Goal: Transaction & Acquisition: Obtain resource

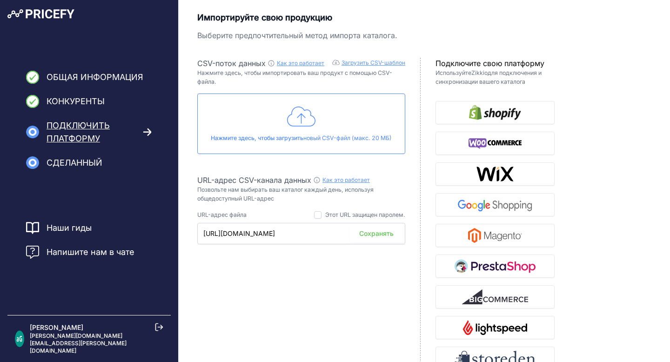
click at [307, 120] on icon at bounding box center [301, 116] width 29 height 23
click at [366, 63] on font "Загрузить CSV-шаблон" at bounding box center [373, 62] width 64 height 7
click at [301, 117] on icon at bounding box center [301, 116] width 29 height 23
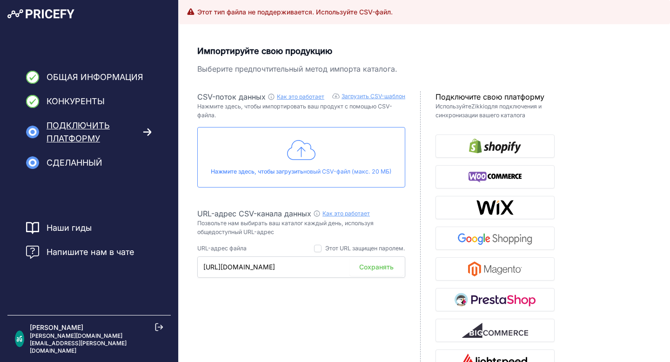
click at [303, 151] on icon at bounding box center [301, 150] width 29 height 23
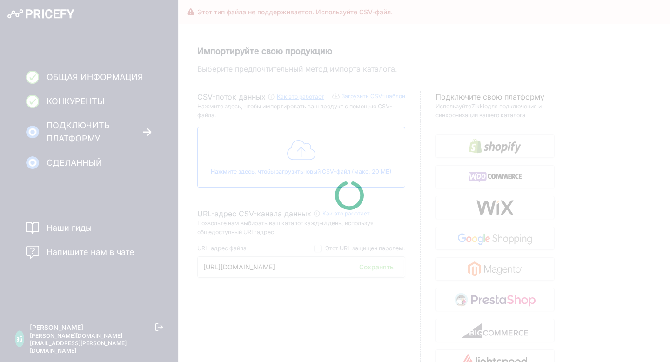
type input "https://csv.pricefy.io/merchant/manual_csv/10195/2025_09_23_12_20_MANUAL_CSV_10…"
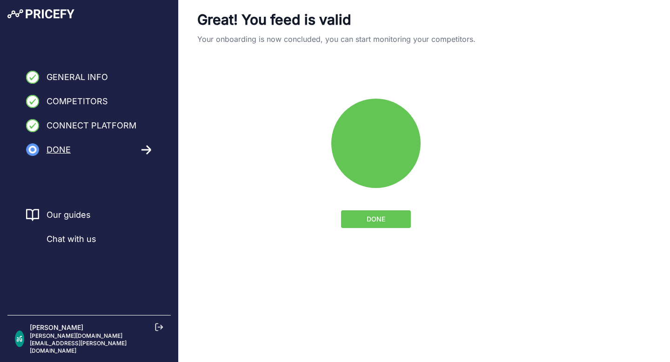
click at [386, 223] on button "DONE" at bounding box center [376, 219] width 70 height 18
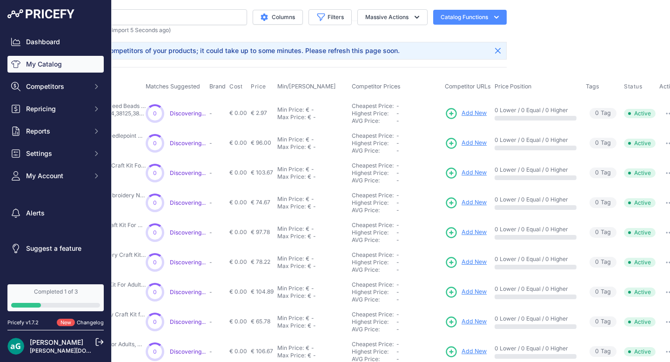
scroll to position [0, 154]
click at [477, 111] on span "Add New" at bounding box center [475, 113] width 25 height 9
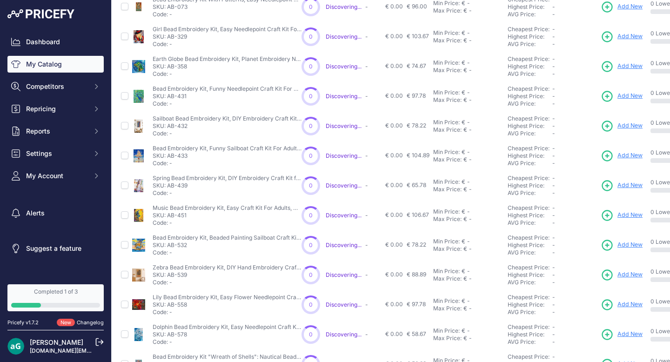
scroll to position [221, 0]
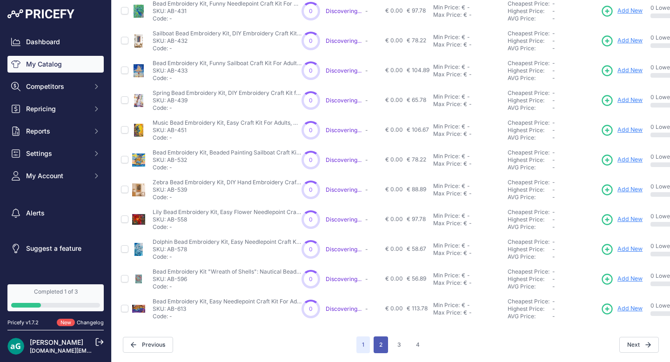
click at [386, 344] on button "2" at bounding box center [381, 344] width 14 height 17
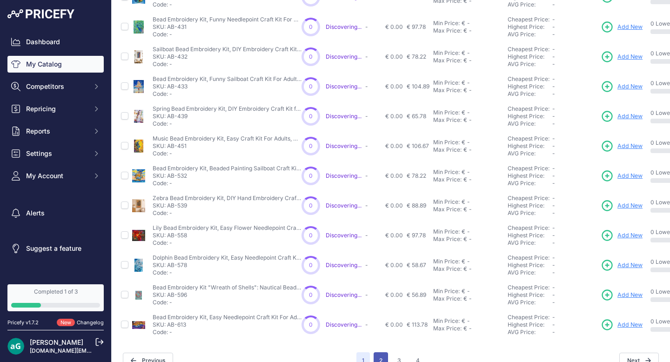
scroll to position [237, 0]
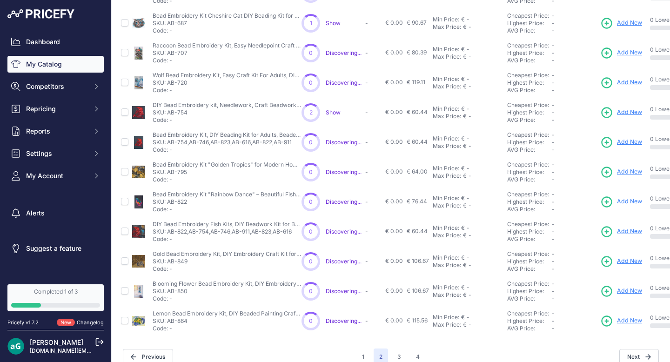
scroll to position [207, 0]
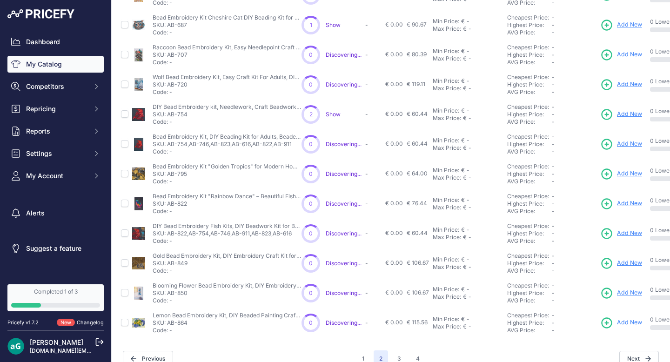
click at [443, 339] on div "My Catalog 51 Products" at bounding box center [390, 84] width 543 height 565
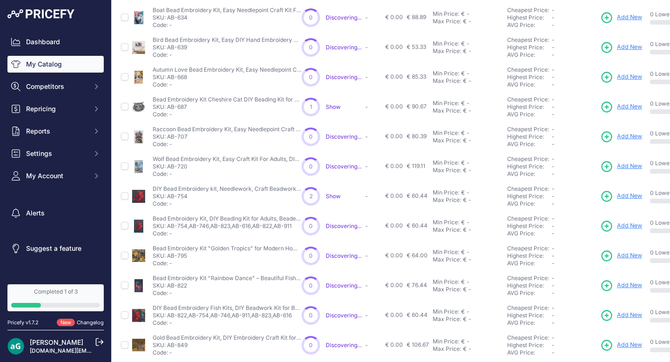
scroll to position [0, 0]
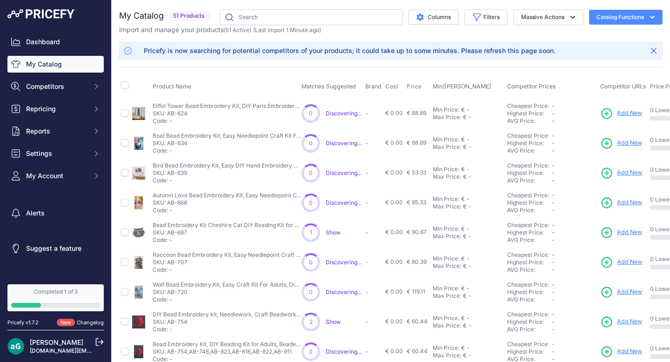
click at [463, 33] on div "Import and manage your products ( 51 Active ) (Last import 1 Minute ago)" at bounding box center [390, 29] width 543 height 9
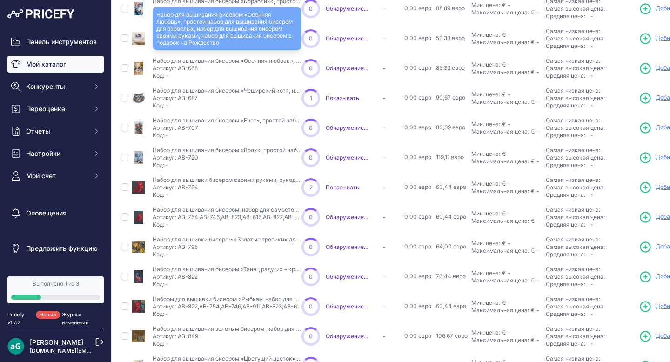
scroll to position [231, 0]
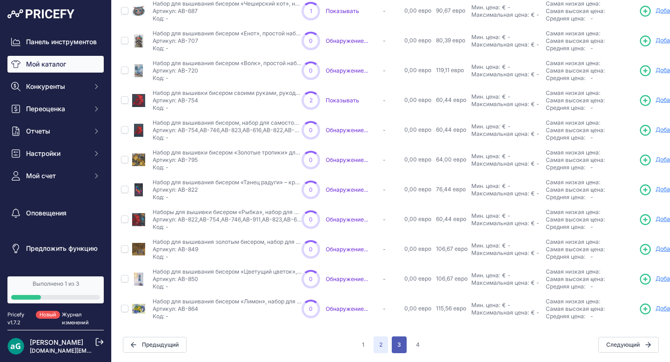
click at [399, 343] on font "3" at bounding box center [399, 344] width 4 height 7
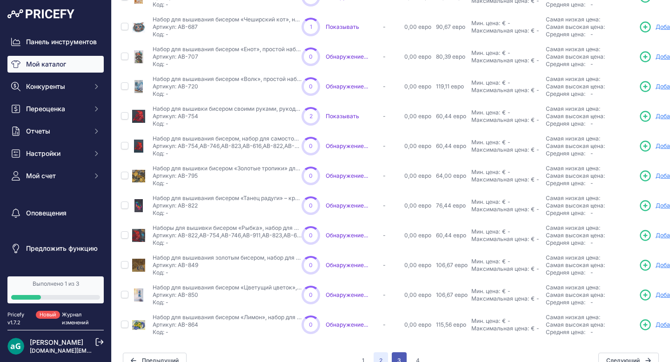
scroll to position [247, 0]
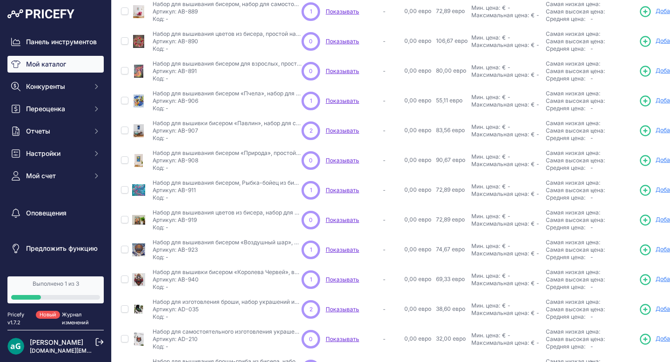
scroll to position [196, 0]
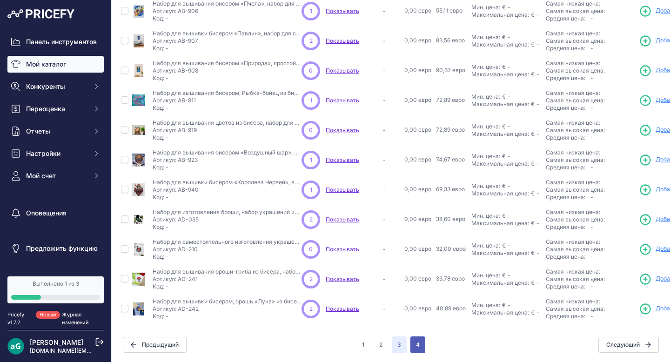
click at [418, 345] on button "4" at bounding box center [417, 344] width 15 height 17
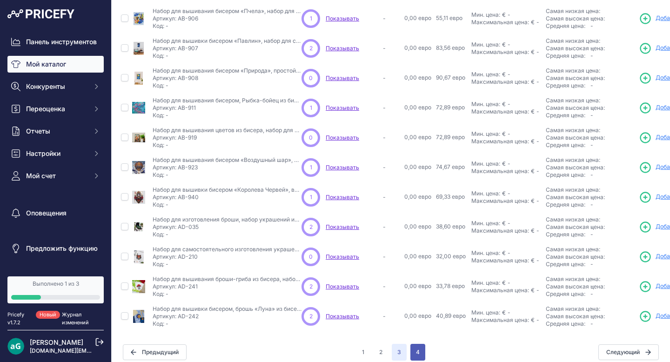
scroll to position [204, 0]
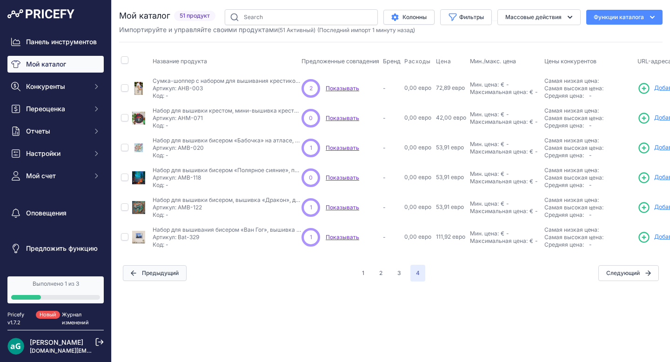
click at [134, 274] on icon "button" at bounding box center [134, 273] width 6 height 6
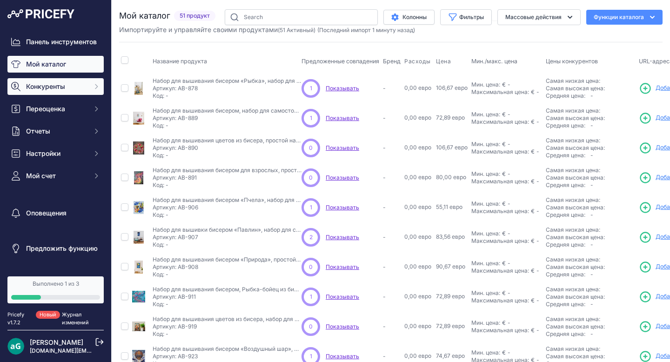
click at [53, 88] on font "Конкуренты" at bounding box center [45, 86] width 39 height 8
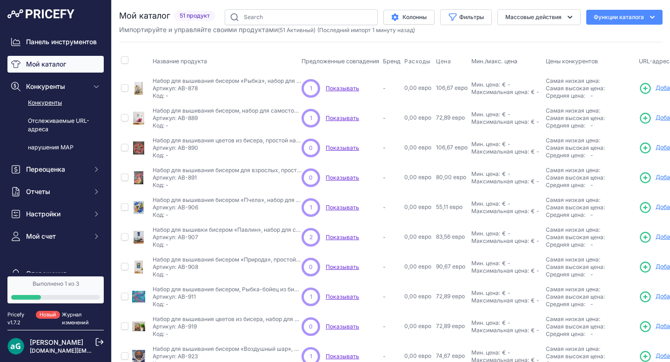
click at [39, 104] on font "Конкуренты" at bounding box center [45, 102] width 34 height 7
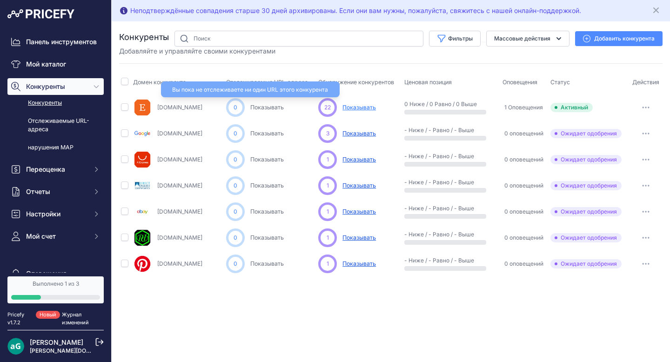
click at [265, 107] on font "Показывать" at bounding box center [266, 107] width 33 height 7
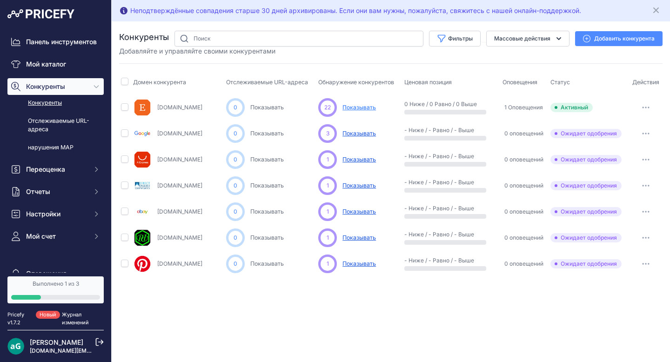
click at [358, 109] on font "Показывать" at bounding box center [358, 107] width 33 height 7
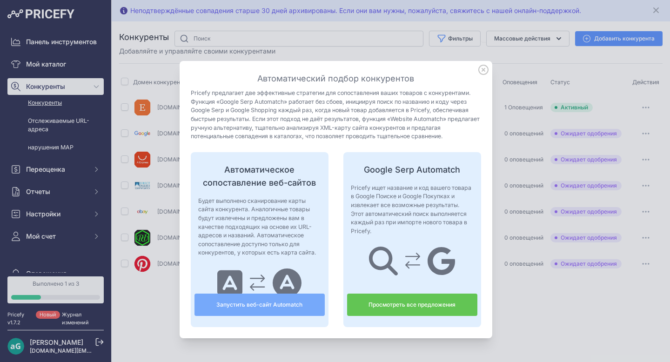
click at [383, 308] on link "Просмотреть все предложения" at bounding box center [412, 305] width 130 height 22
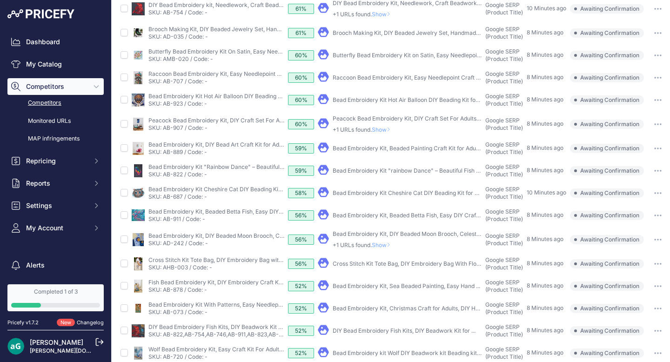
scroll to position [0, 0]
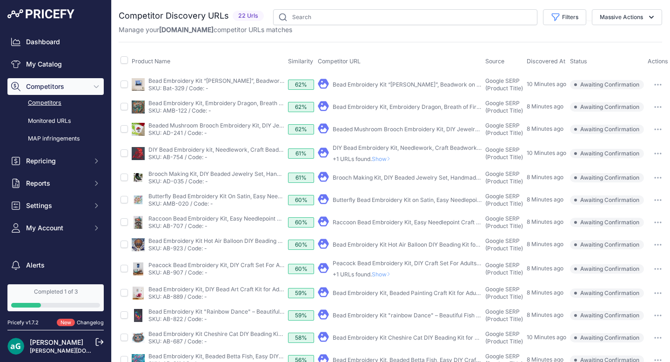
click at [346, 83] on link "Bead Embroidery Kit “van Gogh”, Beadwork on Satin, Beginner ..." at bounding box center [427, 84] width 189 height 7
click at [43, 65] on link "My Catalog" at bounding box center [55, 64] width 96 height 17
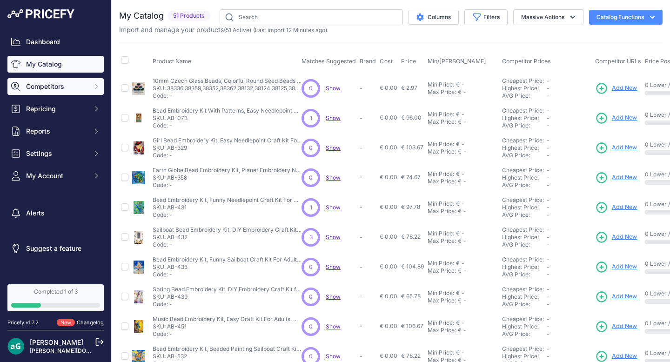
click at [77, 87] on span "Competitors" at bounding box center [56, 86] width 61 height 9
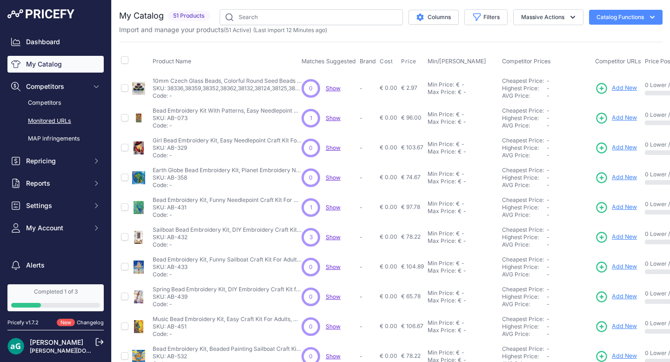
click at [46, 122] on link "Monitored URLs" at bounding box center [55, 121] width 96 height 16
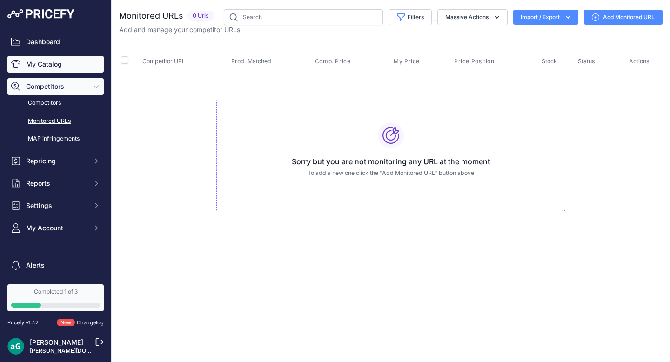
click at [27, 66] on link "My Catalog" at bounding box center [55, 64] width 96 height 17
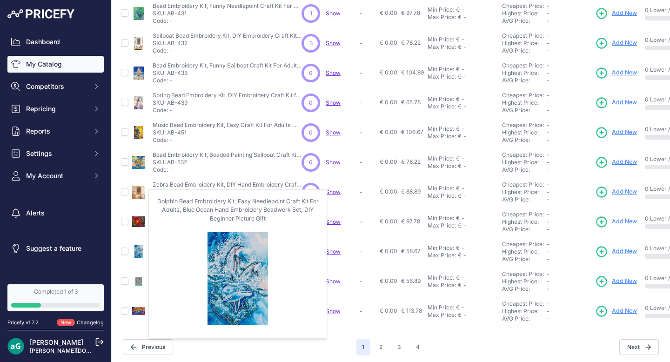
scroll to position [196, 0]
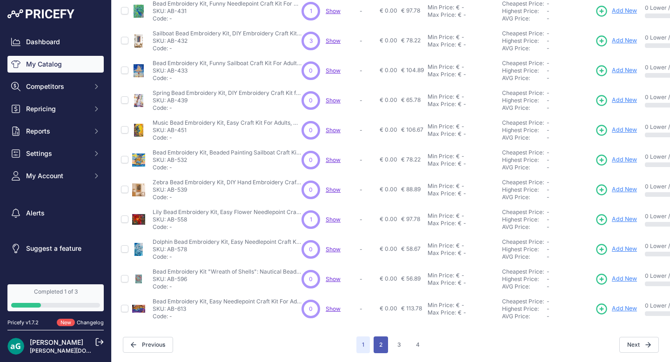
click at [382, 347] on button "2" at bounding box center [381, 344] width 14 height 17
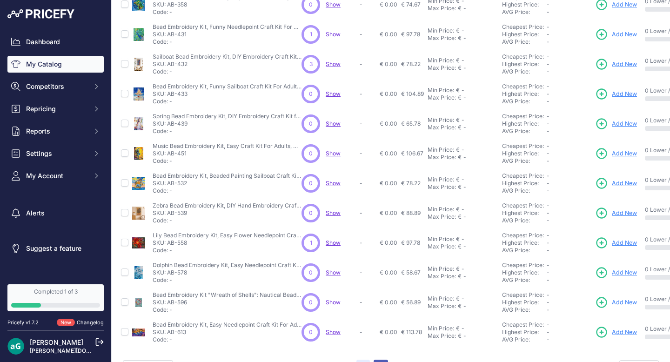
scroll to position [220, 0]
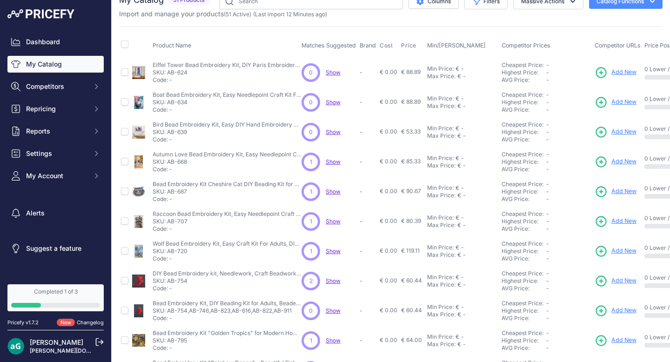
scroll to position [19, 0]
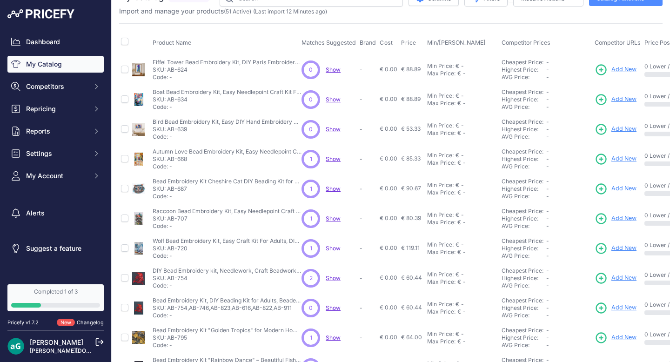
click at [335, 278] on span "Show" at bounding box center [333, 277] width 15 height 7
click at [624, 281] on span "Add New" at bounding box center [623, 278] width 25 height 9
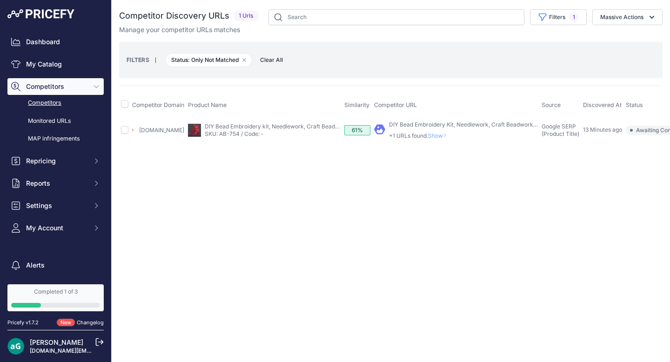
click at [439, 134] on span "Show" at bounding box center [439, 135] width 22 height 7
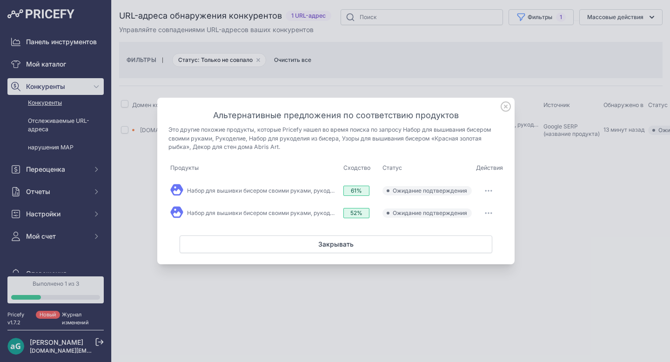
click at [506, 107] on icon at bounding box center [505, 106] width 9 height 9
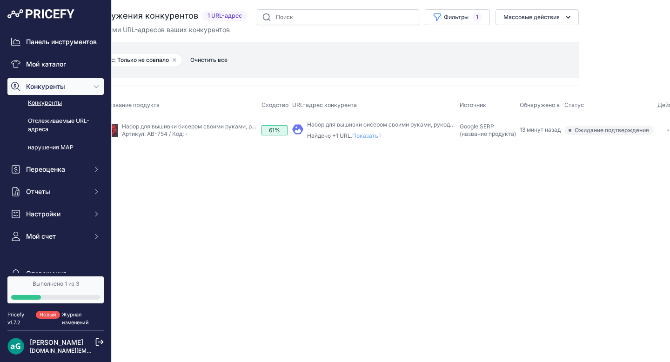
scroll to position [0, 100]
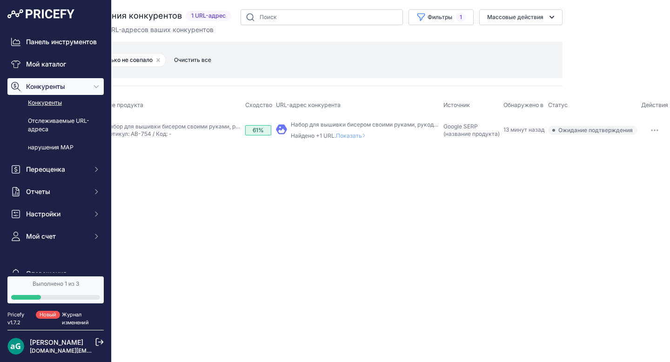
click at [652, 130] on icon "button" at bounding box center [654, 130] width 7 height 2
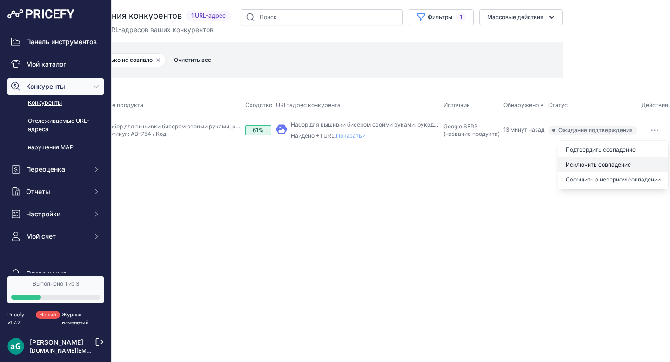
click at [562, 160] on button "Исключить совпадение" at bounding box center [613, 164] width 110 height 15
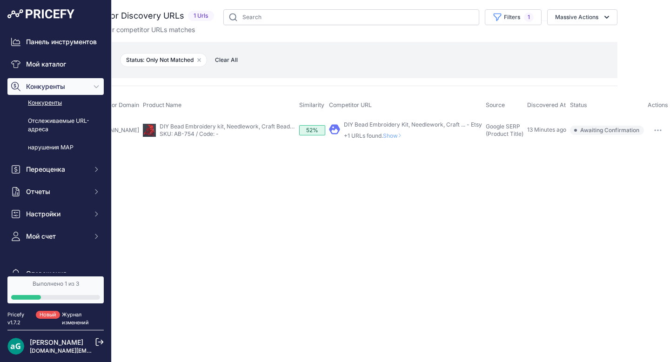
scroll to position [0, 0]
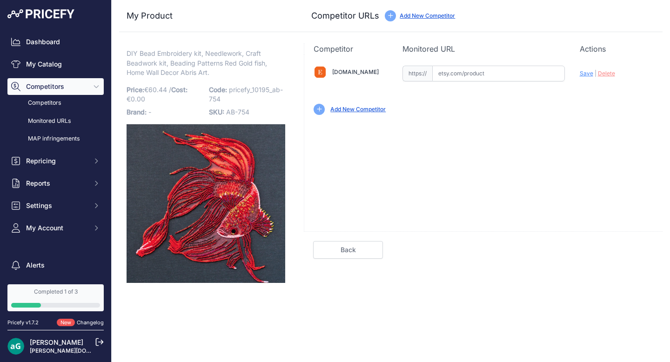
click at [444, 74] on input "text" at bounding box center [498, 74] width 133 height 16
click at [373, 109] on link "Add New Competitor" at bounding box center [357, 109] width 55 height 7
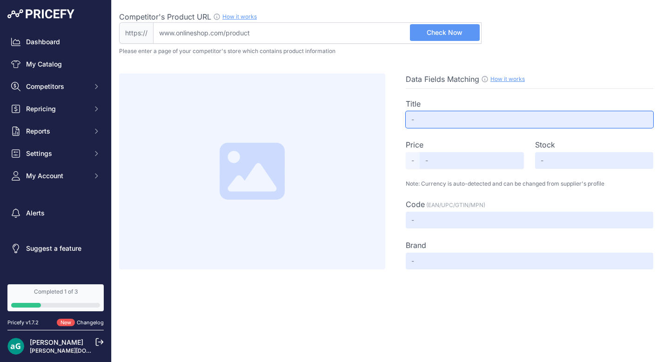
click at [438, 120] on input "text" at bounding box center [530, 119] width 248 height 17
click at [291, 29] on input "Competitor's Product URL How it works In order to create your competitor's extr…" at bounding box center [317, 32] width 328 height 21
paste input "https://www.etsy.com/de-en/shop/WonderfulBead?ref=l2-about-shopname&from_page=l…"
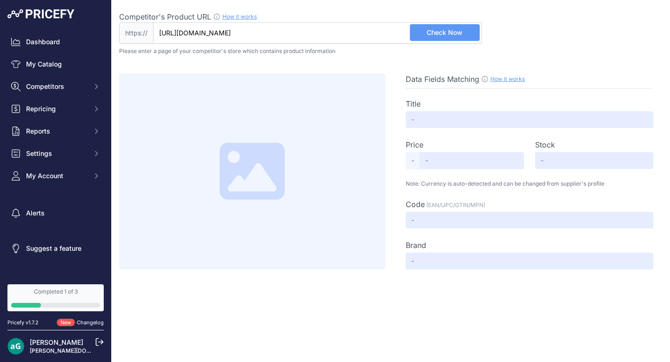
scroll to position [0, 15]
type input "www.etsy.com/de-en/shop/WonderfulBead?ref=l2-about-shopname&from_page=listing"
click at [447, 35] on span "Check Now" at bounding box center [445, 32] width 36 height 9
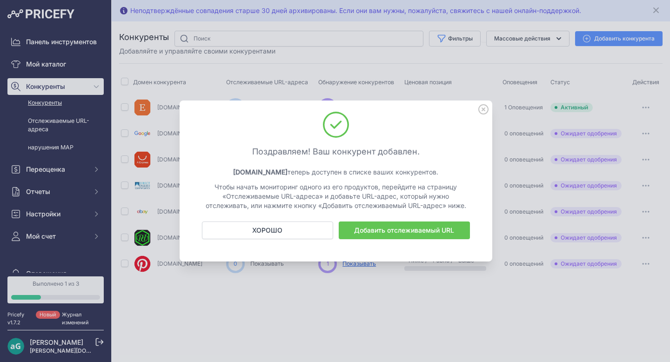
click at [368, 239] on div "Добавить отслеживаемый URL ХОРОШО" at bounding box center [336, 235] width 290 height 29
click at [367, 233] on font "Добавить отслеживаемый URL" at bounding box center [404, 230] width 100 height 8
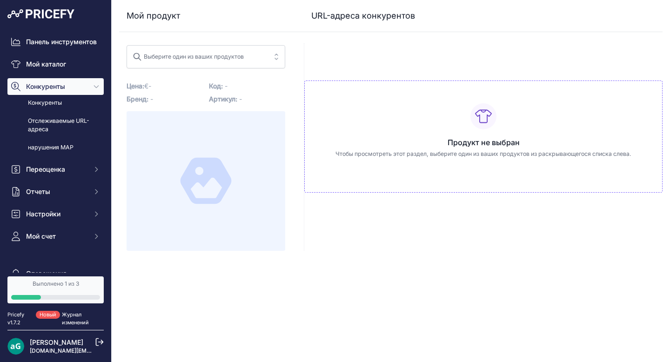
click at [247, 60] on span "Выберите один из ваших продуктов" at bounding box center [200, 56] width 134 height 15
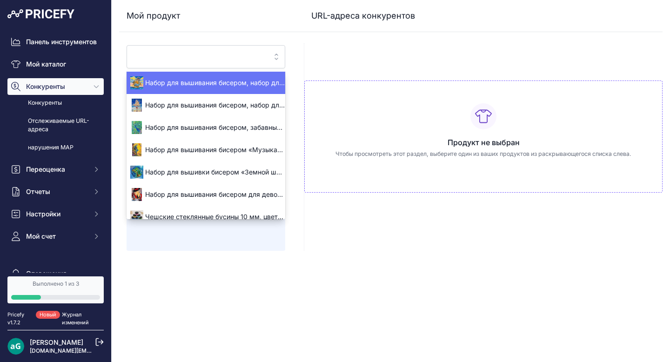
scroll to position [78, 0]
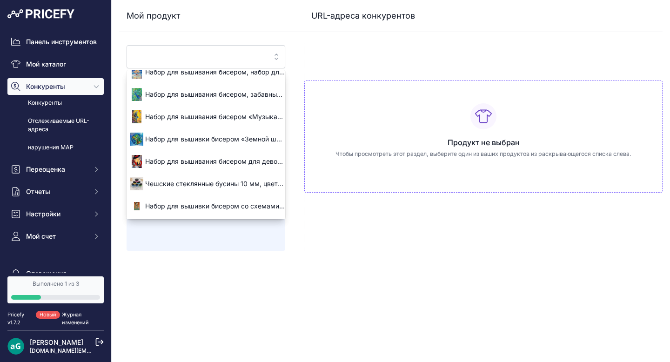
click at [313, 258] on div "Закрывать Мой продукт URL-адреса конкурентов" at bounding box center [391, 181] width 558 height 362
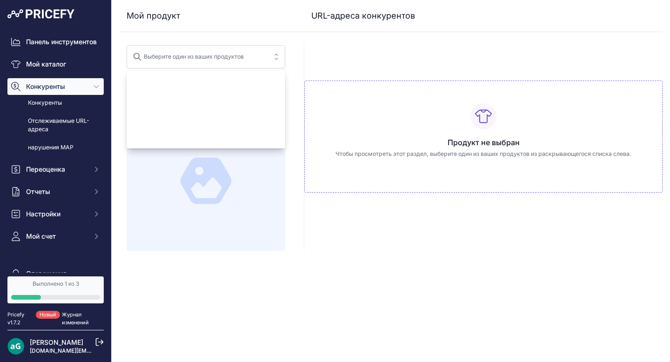
scroll to position [0, 0]
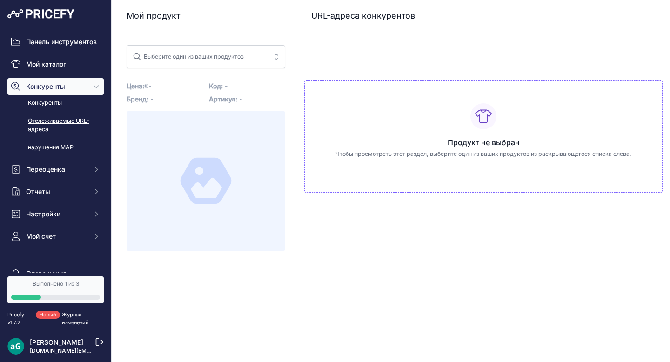
click at [48, 124] on font "Отслеживаемые URL-адреса" at bounding box center [64, 125] width 72 height 17
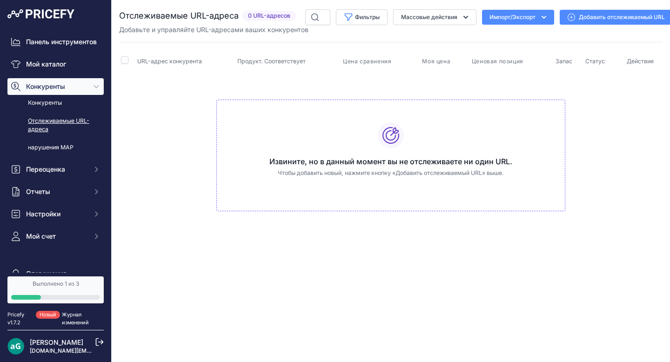
click at [67, 121] on font "Отслеживаемые URL-адреса" at bounding box center [58, 125] width 61 height 16
click at [567, 14] on link "Добавить отслеживаемый URL" at bounding box center [616, 17] width 113 height 15
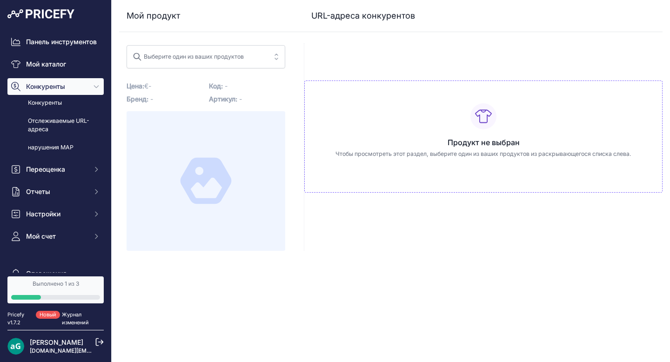
click at [324, 15] on font "URL-адреса конкурентов" at bounding box center [363, 16] width 104 height 10
click at [248, 52] on span "Выберите один из ваших продуктов" at bounding box center [200, 56] width 134 height 15
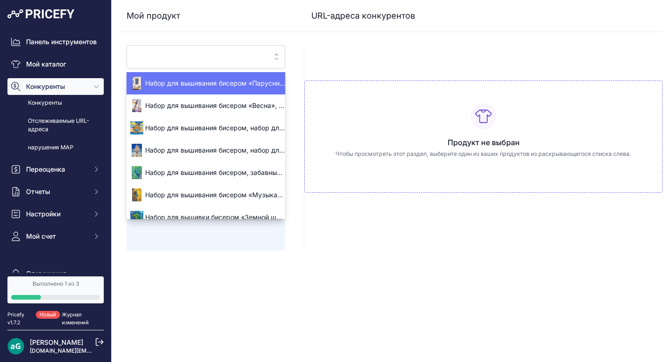
click at [196, 79] on font "Набор для вышивания бисером «Парусник», набор для самостоятельной вышивки для в…" at bounding box center [444, 83] width 598 height 8
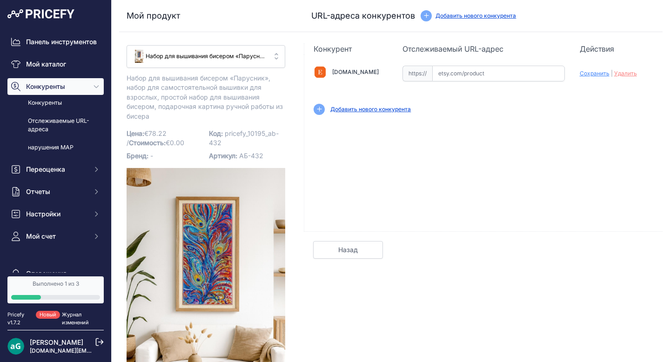
click at [467, 67] on input "text" at bounding box center [498, 74] width 133 height 16
paste input "https://www.etsy.com/de-en/shop/WonderfulBead?ref=l2-about-shopname&from_page=l…"
click at [589, 74] on font "Сохранить" at bounding box center [595, 73] width 30 height 7
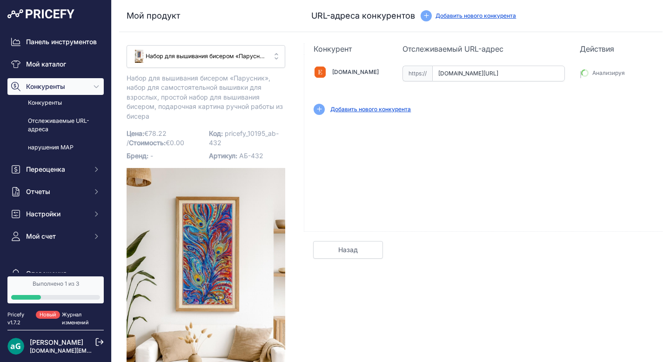
type input "https://www.etsy.com/de-en/shop/WonderfulBead?ref=l2-about-shopname&from_page=l…"
click at [387, 113] on div "Добавить нового конкурента" at bounding box center [370, 109] width 80 height 9
click at [386, 112] on font "Добавить нового конкурента" at bounding box center [370, 109] width 80 height 7
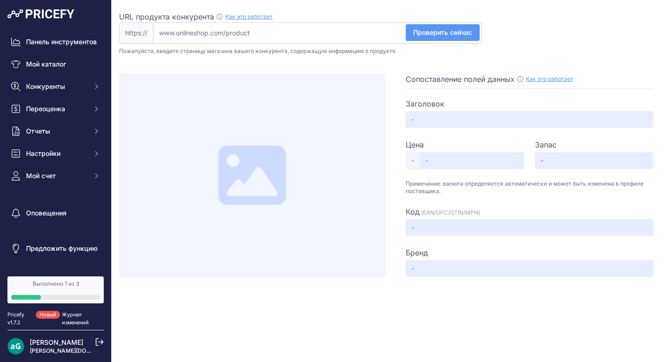
click at [239, 27] on input "URL продукта конкурента Как это работает Чтобы создать профиль извлечения вашег…" at bounding box center [317, 32] width 328 height 21
paste input "https://www.etsy.com/de-en/shop/WonderfulBead?ref=l2-about-shopname&from_page=l…"
type input "www.etsy.com/de-en/shop/WonderfulBead?ref=l2-about-shopname&from_page=listing"
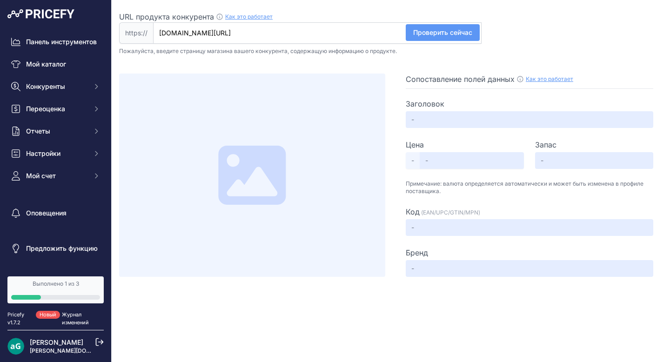
click at [460, 33] on font "Проверить сейчас" at bounding box center [442, 32] width 59 height 8
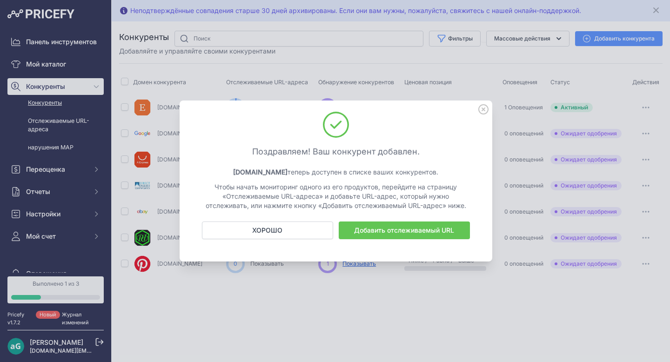
click at [482, 109] on icon at bounding box center [483, 109] width 9 height 9
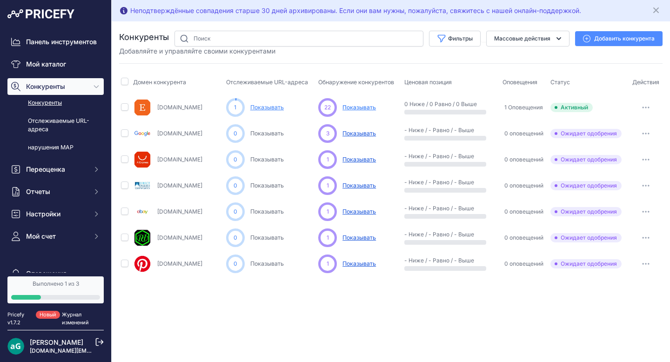
click at [360, 109] on font "Показывать" at bounding box center [358, 107] width 33 height 7
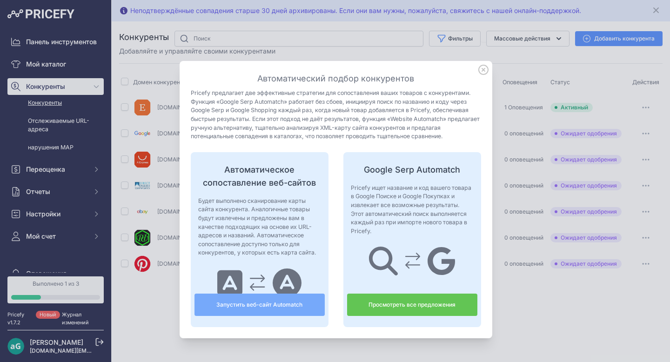
click at [269, 307] on font "Запустить веб-сайт Automatch" at bounding box center [259, 304] width 86 height 7
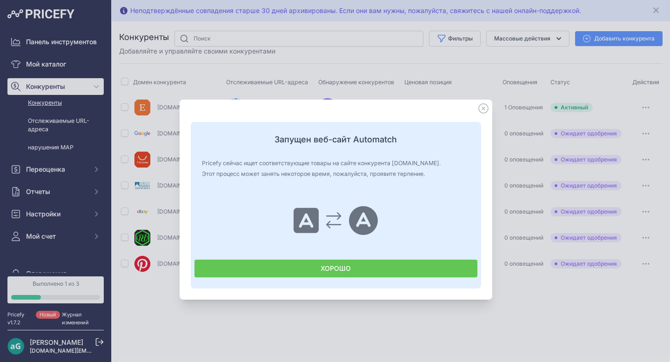
click at [334, 273] on font "ХОРОШО" at bounding box center [336, 268] width 30 height 9
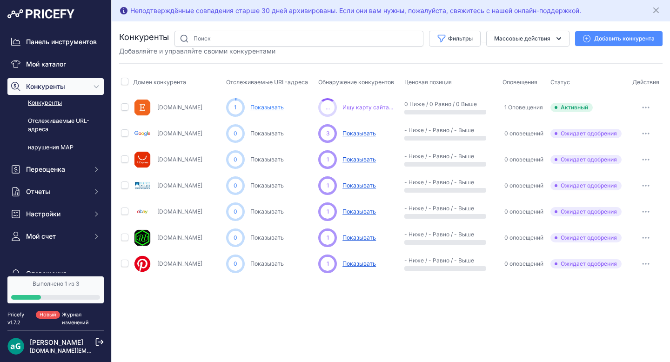
click at [354, 133] on font "Показывать" at bounding box center [358, 133] width 33 height 7
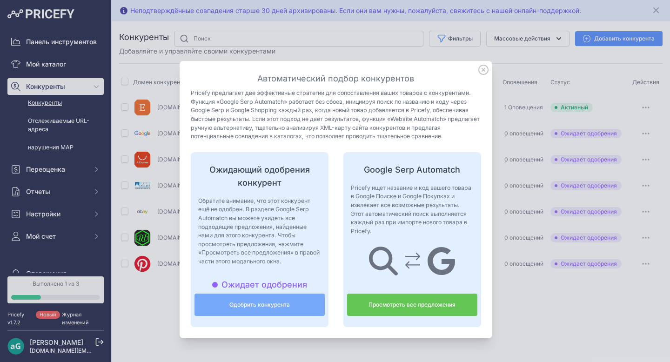
click at [405, 310] on link "Просмотреть все предложения" at bounding box center [412, 305] width 130 height 22
click at [483, 70] on icon at bounding box center [483, 69] width 9 height 9
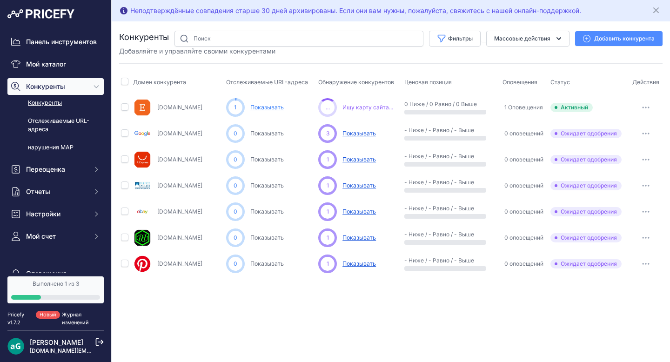
click at [35, 102] on font "Конкуренты" at bounding box center [45, 102] width 34 height 7
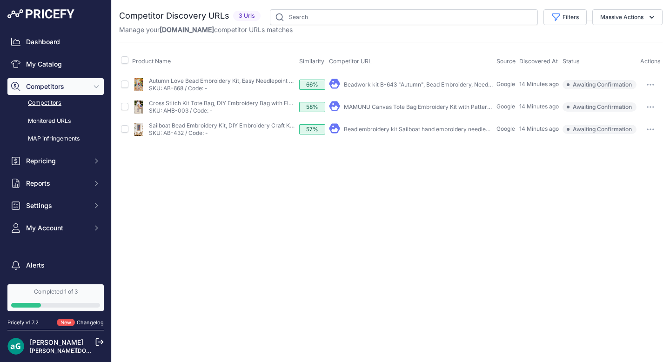
click at [445, 85] on link "Beadwork kit B-643 "Autumn", Bead Embroidery, Needlepoint, Handcraft kit, DIY B…" at bounding box center [535, 84] width 382 height 7
click at [355, 131] on link "Bead embroidery kit Sailboat hand embroidery needlework kit" at bounding box center [425, 129] width 163 height 7
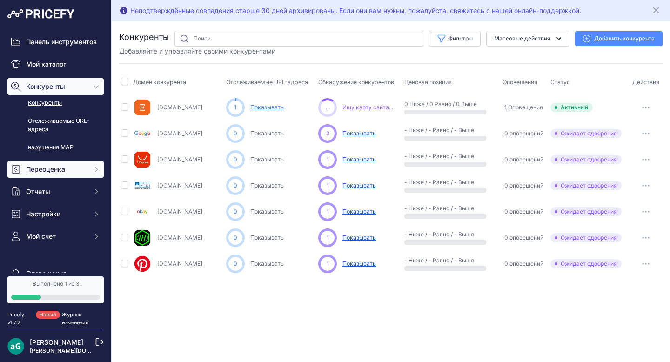
click at [45, 172] on font "Переоценка" at bounding box center [45, 169] width 39 height 8
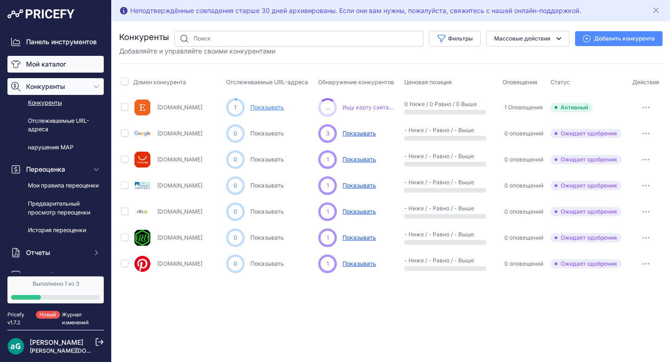
click at [40, 60] on font "Мой каталог" at bounding box center [46, 64] width 40 height 8
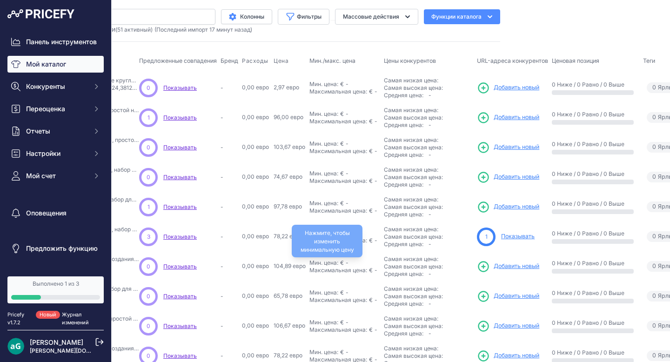
scroll to position [0, 178]
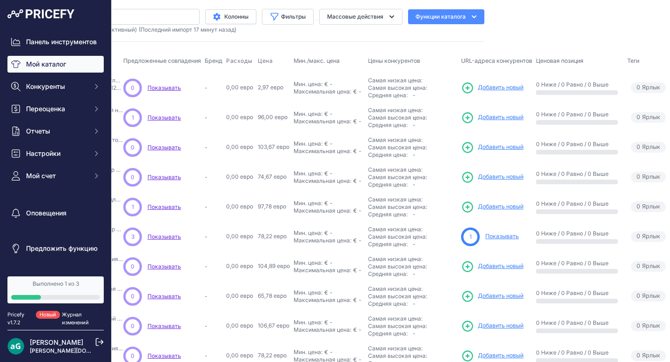
click at [504, 236] on font "Показывать" at bounding box center [501, 236] width 33 height 7
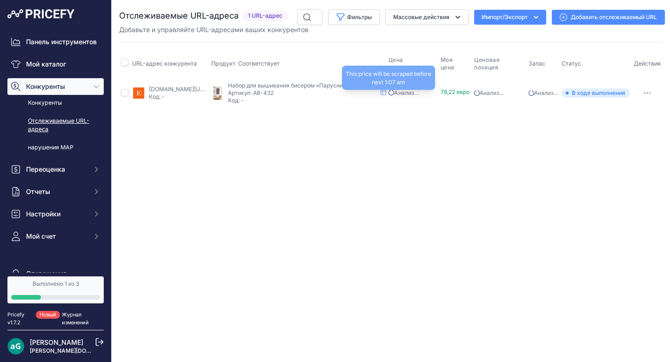
click at [420, 91] on font "Анализ..." at bounding box center [407, 92] width 26 height 7
click at [420, 94] on font "Анализ..." at bounding box center [407, 92] width 26 height 7
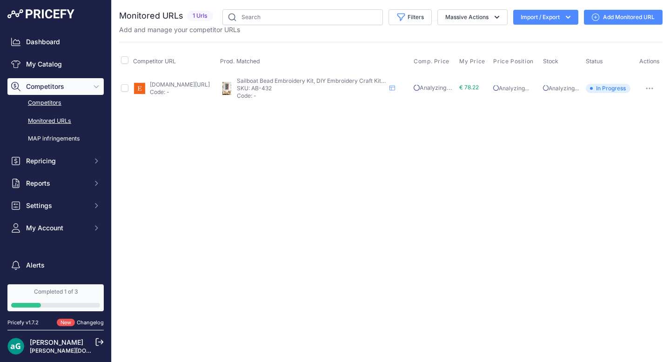
click at [43, 101] on link "Competitors" at bounding box center [55, 103] width 96 height 16
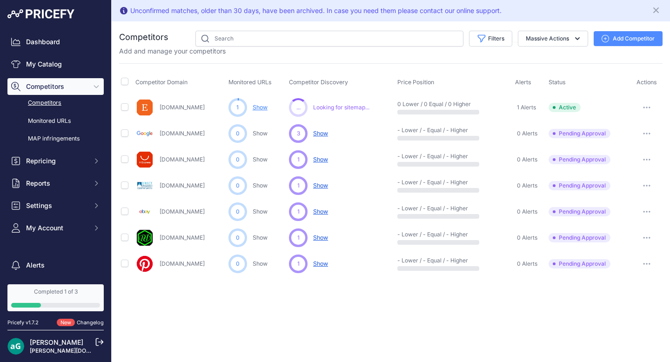
click at [51, 103] on link "Competitors" at bounding box center [55, 103] width 96 height 16
click at [54, 121] on link "Monitored URLs" at bounding box center [55, 121] width 96 height 16
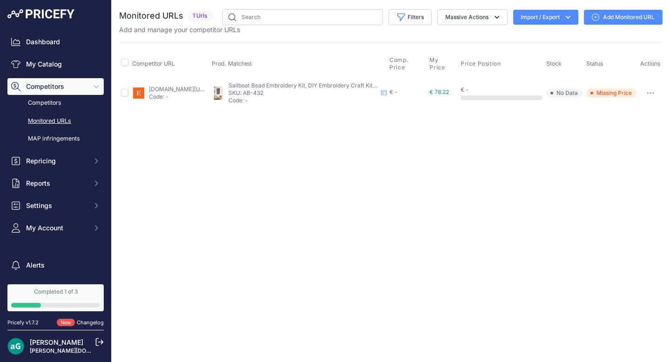
click at [408, 93] on div "€ -" at bounding box center [407, 91] width 36 height 7
click at [253, 90] on div "Sailboat Bead Embroidery Kit, DIY Embroidery Craft Kit for Adults, Easy Beading…" at bounding box center [299, 93] width 174 height 22
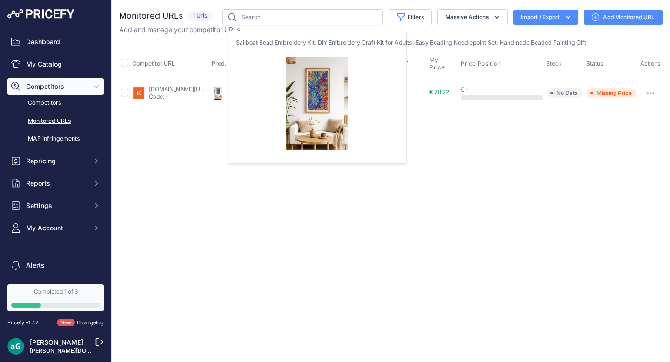
click at [225, 92] on img at bounding box center [218, 93] width 13 height 13
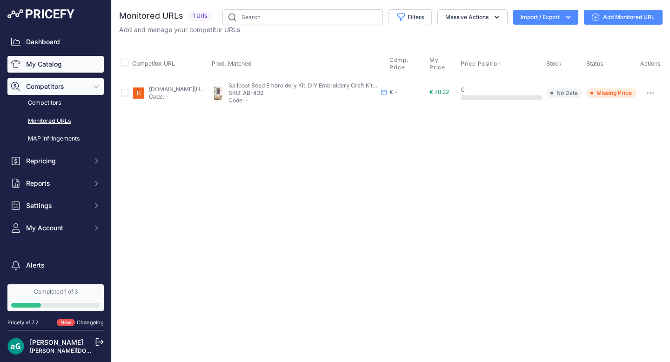
click at [40, 64] on link "My Catalog" at bounding box center [55, 64] width 96 height 17
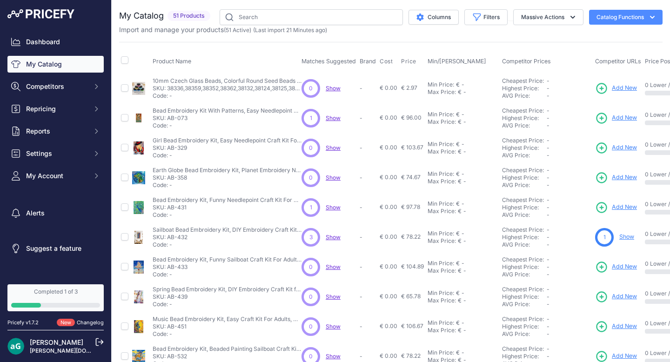
scroll to position [196, 0]
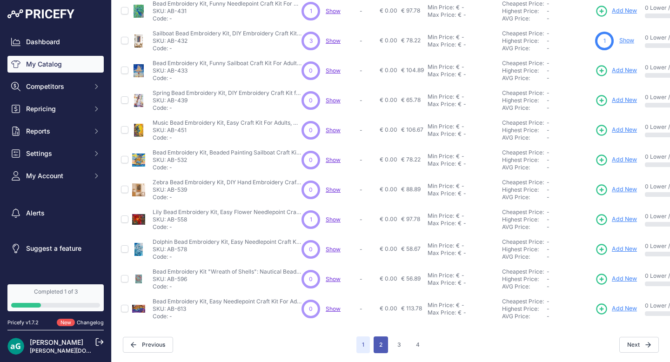
click at [382, 345] on button "2" at bounding box center [381, 344] width 14 height 17
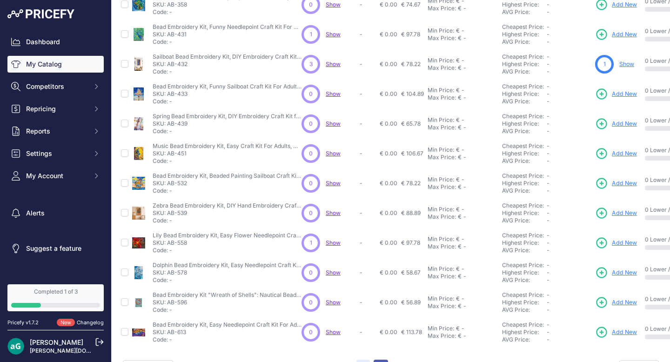
scroll to position [220, 0]
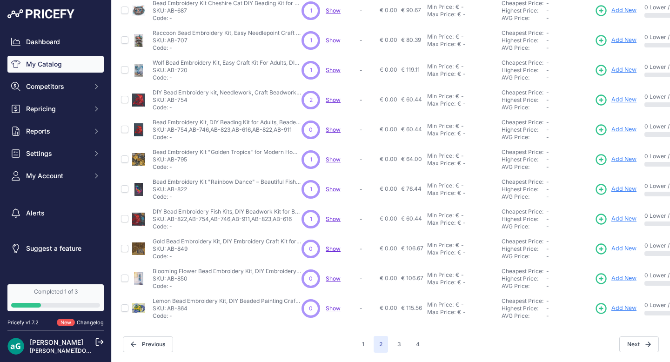
scroll to position [196, 0]
click at [618, 101] on span "Add New" at bounding box center [623, 100] width 25 height 9
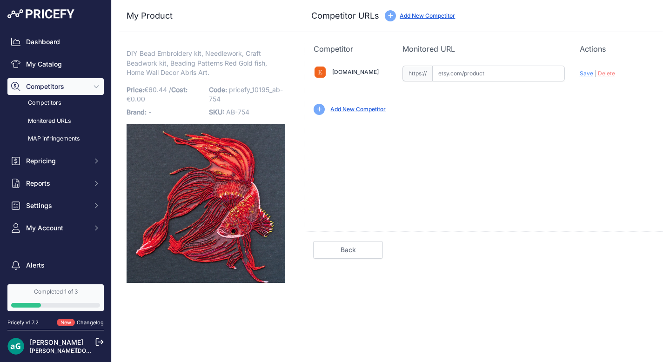
click at [454, 77] on input "text" at bounding box center [498, 74] width 133 height 16
click at [362, 107] on link "Add New Competitor" at bounding box center [357, 109] width 55 height 7
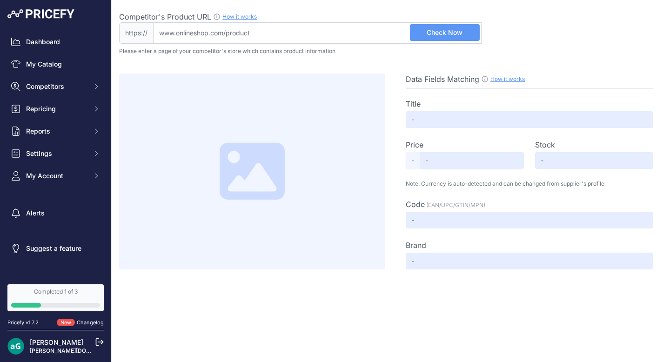
click at [266, 33] on input "Competitor's Product URL How it works In order to create your competitor's extr…" at bounding box center [317, 32] width 328 height 21
paste input "https://www.etsy.com/de-en/shop/WonderfulBead?ref=l2-about-shopname&from_page=l…"
type input "www.etsy.com/de-en/shop/WonderfulBead?ref=l2-about-shopname&from_page=listing"
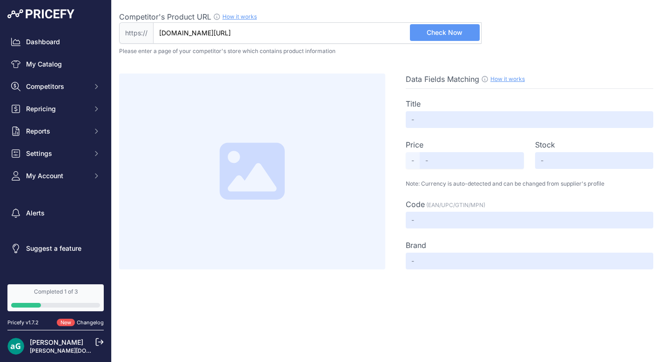
click at [436, 37] on span "Check Now" at bounding box center [445, 32] width 36 height 9
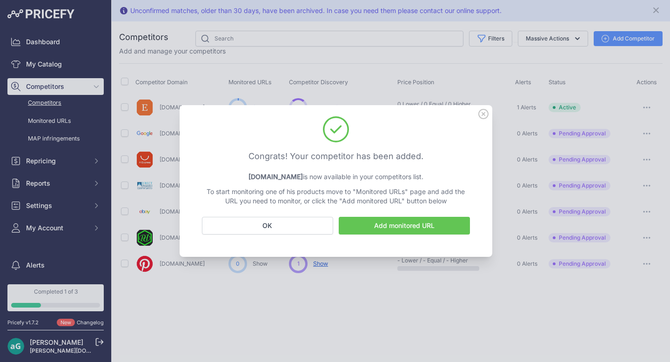
click at [388, 222] on link "Add monitored URL" at bounding box center [404, 226] width 131 height 18
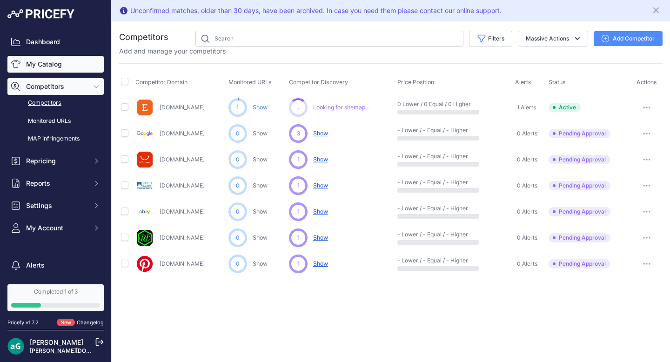
click at [55, 67] on link "My Catalog" at bounding box center [55, 64] width 96 height 17
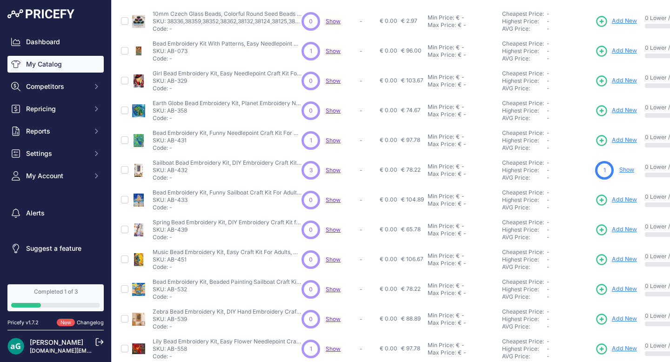
scroll to position [196, 0]
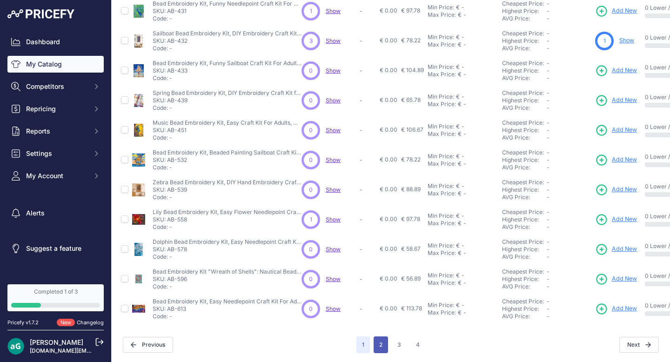
click at [381, 344] on button "2" at bounding box center [381, 344] width 14 height 17
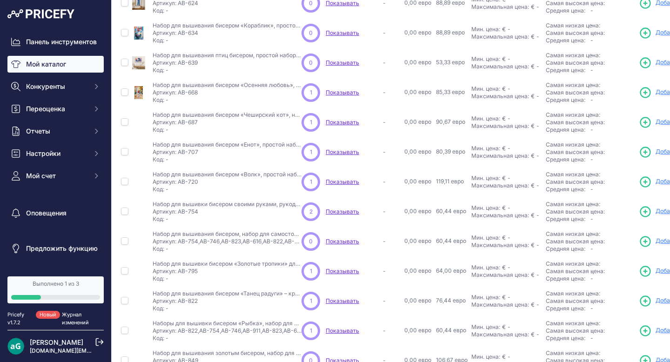
scroll to position [121, 0]
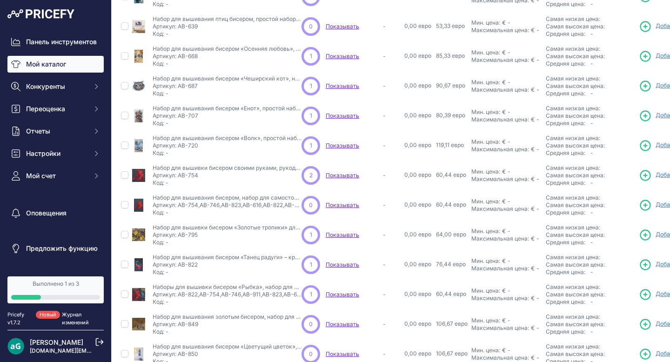
click at [336, 175] on font "Показывать" at bounding box center [342, 175] width 33 height 7
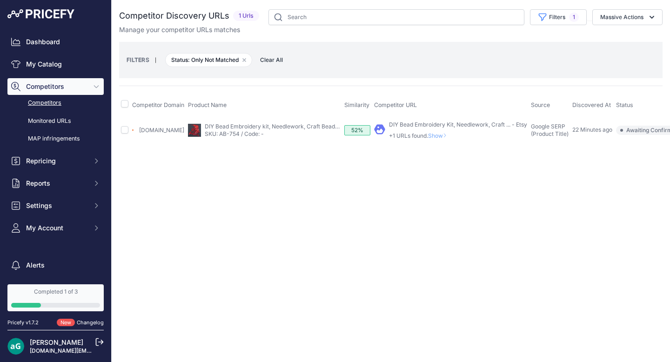
click at [436, 134] on span "Show" at bounding box center [439, 135] width 22 height 7
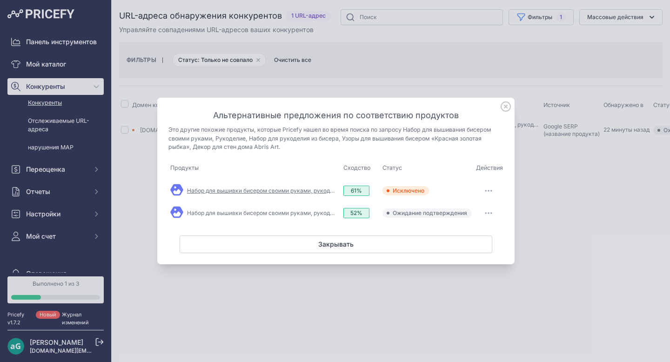
click at [216, 190] on font "Набор для вышивки бисером своими руками, рукоделие, рукоделие из бисера ..." at bounding box center [298, 190] width 222 height 7
click at [247, 210] on font "Набор для вышивки бисером своими руками, рукоделие, рукоделие... - Etsy" at bounding box center [291, 212] width 209 height 7
click at [508, 108] on icon at bounding box center [506, 106] width 10 height 10
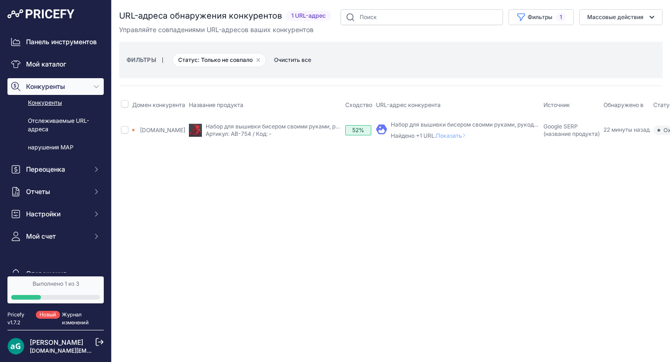
click at [452, 135] on font "Показать" at bounding box center [449, 135] width 26 height 7
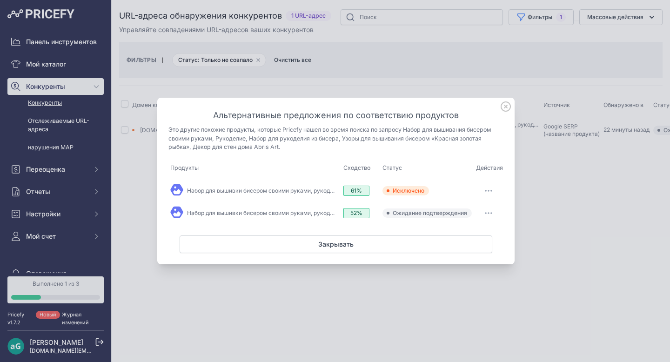
click at [508, 110] on icon at bounding box center [506, 106] width 10 height 10
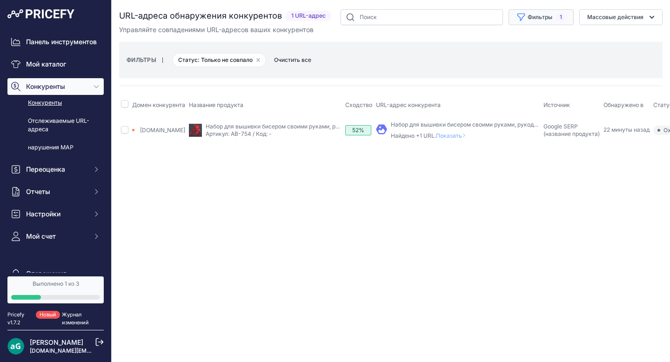
click at [555, 16] on button "Фильтры 1" at bounding box center [541, 17] width 65 height 16
